Goal: Transaction & Acquisition: Purchase product/service

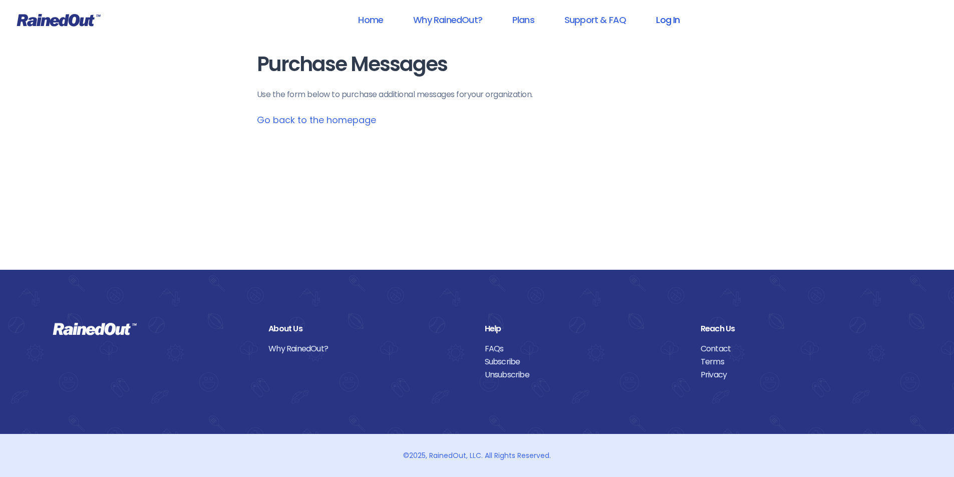
click at [669, 17] on link "Log In" at bounding box center [668, 20] width 50 height 23
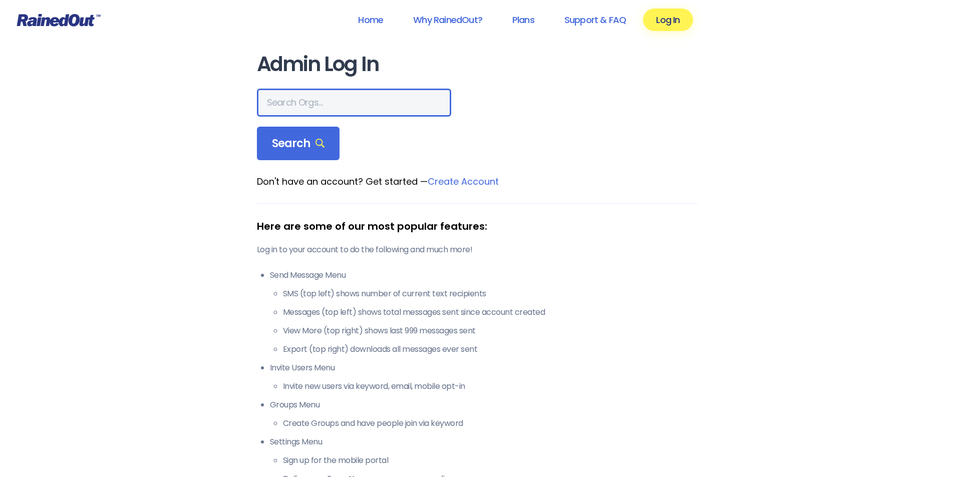
click at [348, 111] on input "text" at bounding box center [354, 103] width 194 height 28
type input "[US_STATE] advanced caregivers"
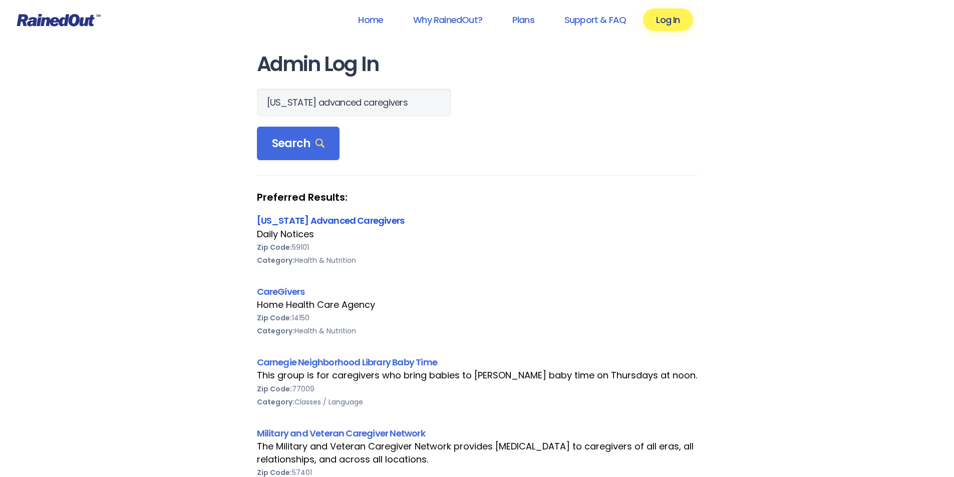
scroll to position [0, 0]
click at [357, 214] on link "[US_STATE] Advanced Caregivers" at bounding box center [331, 220] width 148 height 13
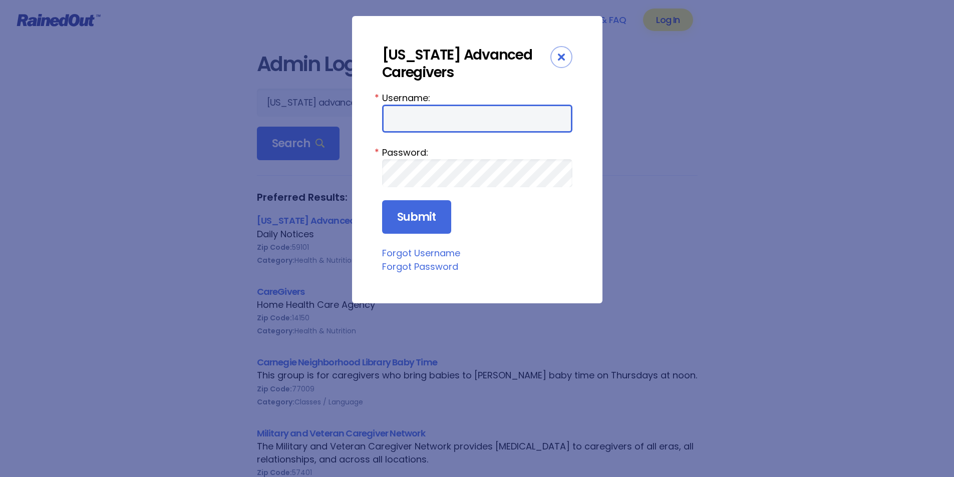
type input "MAC0420"
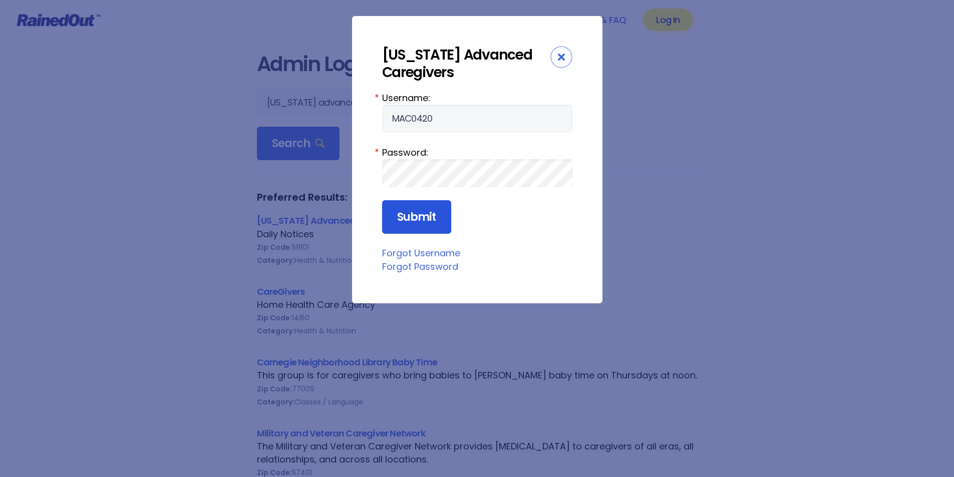
click at [421, 224] on input "Submit" at bounding box center [416, 217] width 69 height 34
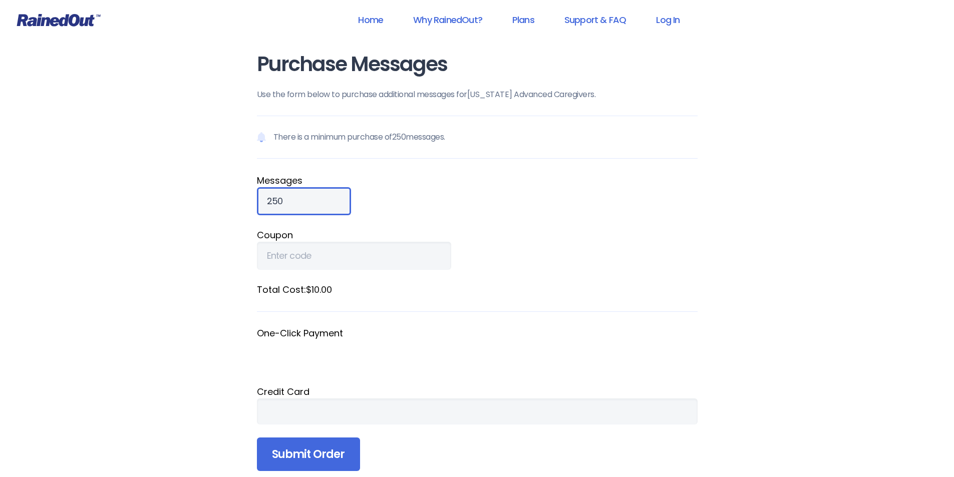
drag, startPoint x: 300, startPoint y: 195, endPoint x: 186, endPoint y: 198, distance: 114.2
click at [186, 198] on div "Home Why RainedOut? Plans Support & FAQ Log In Purchase Messages Use the form b…" at bounding box center [477, 380] width 954 height 760
type input "8"
type input "900"
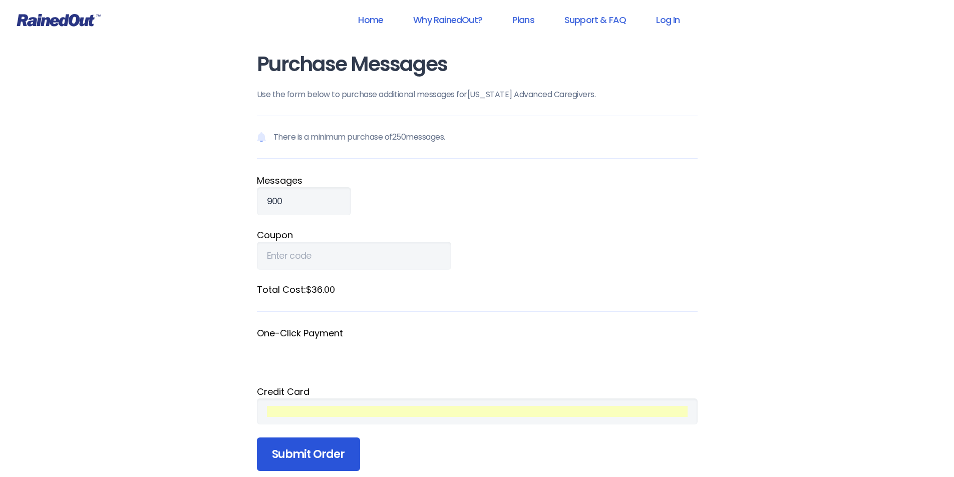
click at [335, 455] on input "Submit Order" at bounding box center [308, 455] width 103 height 34
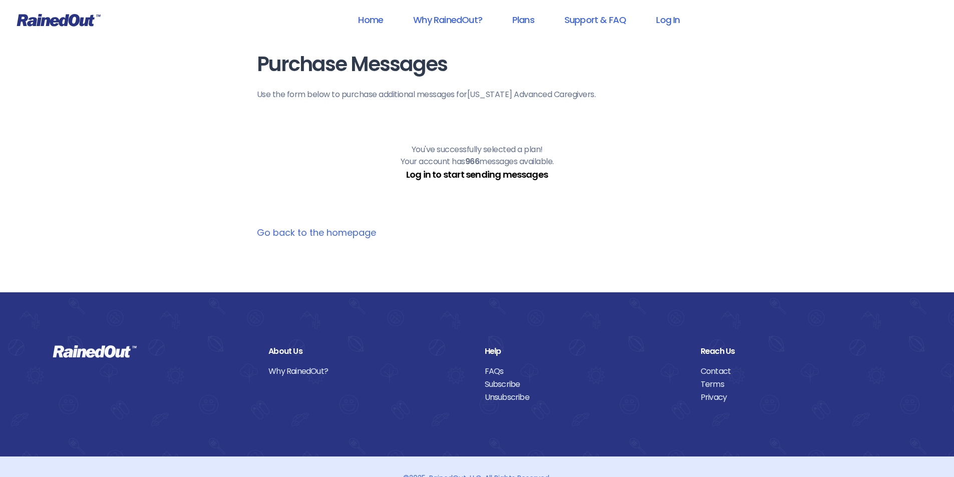
click at [520, 174] on link "Log in to start sending messages" at bounding box center [477, 174] width 142 height 13
